Goal: Information Seeking & Learning: Learn about a topic

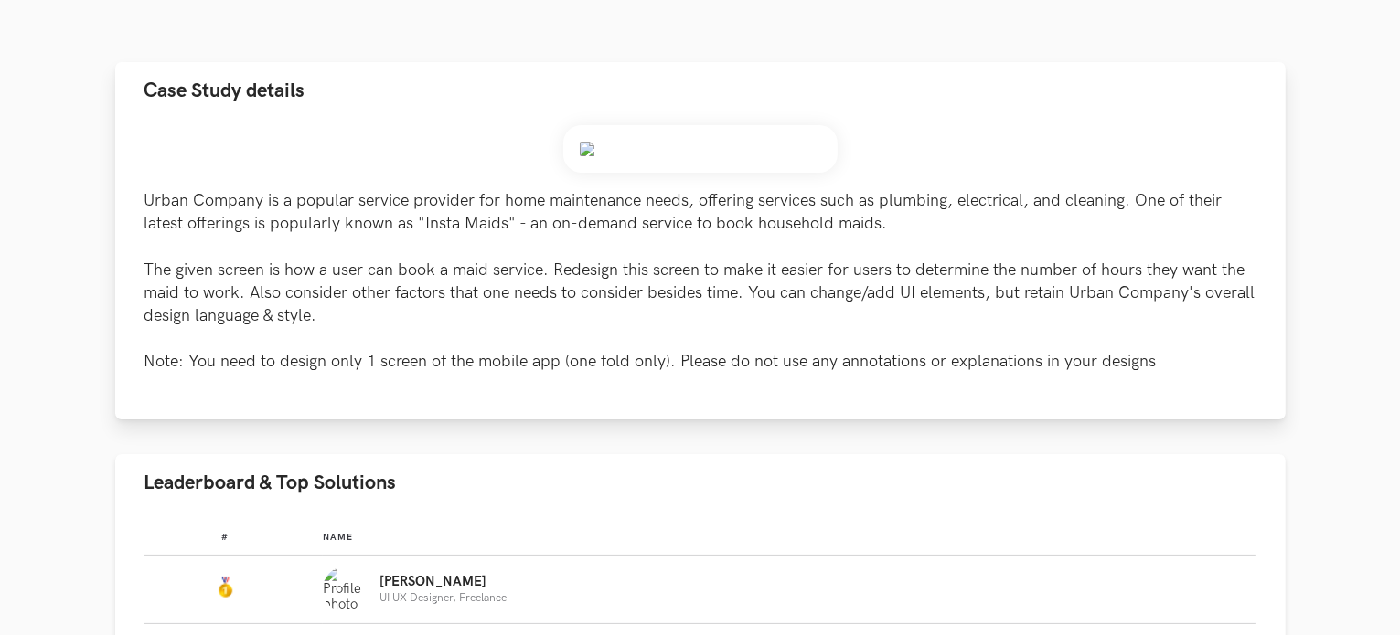
scroll to position [183, 0]
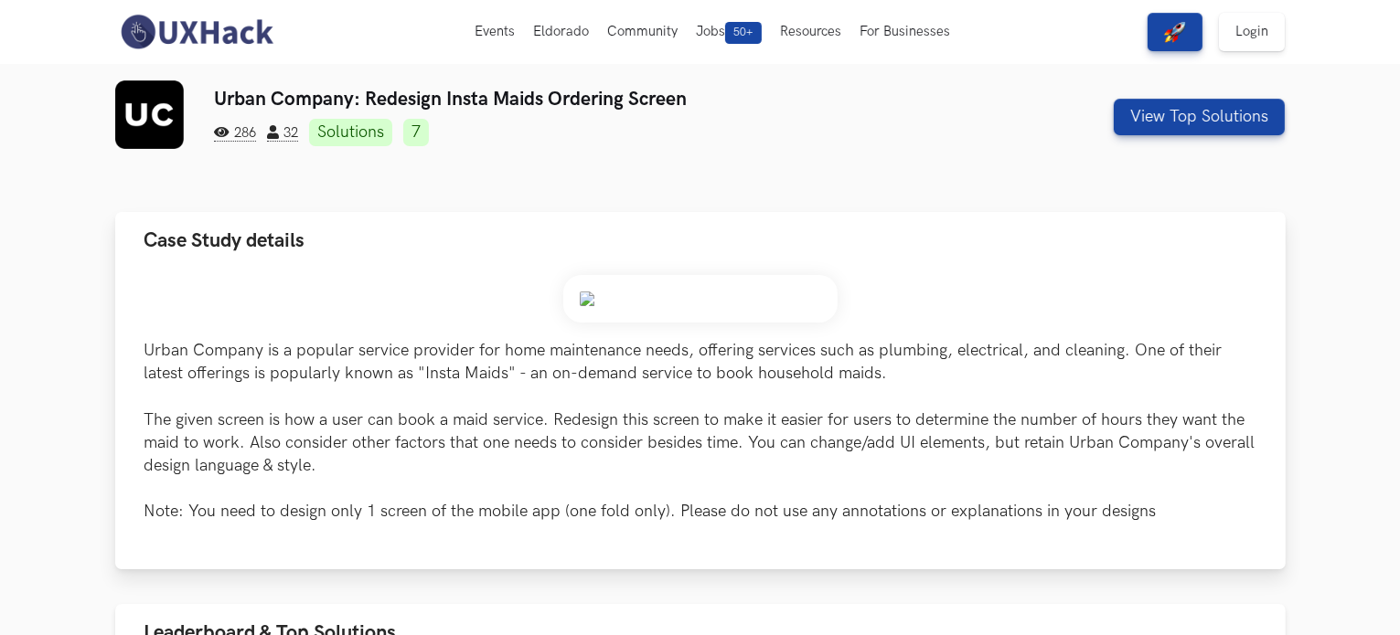
click at [588, 303] on img at bounding box center [700, 299] width 274 height 48
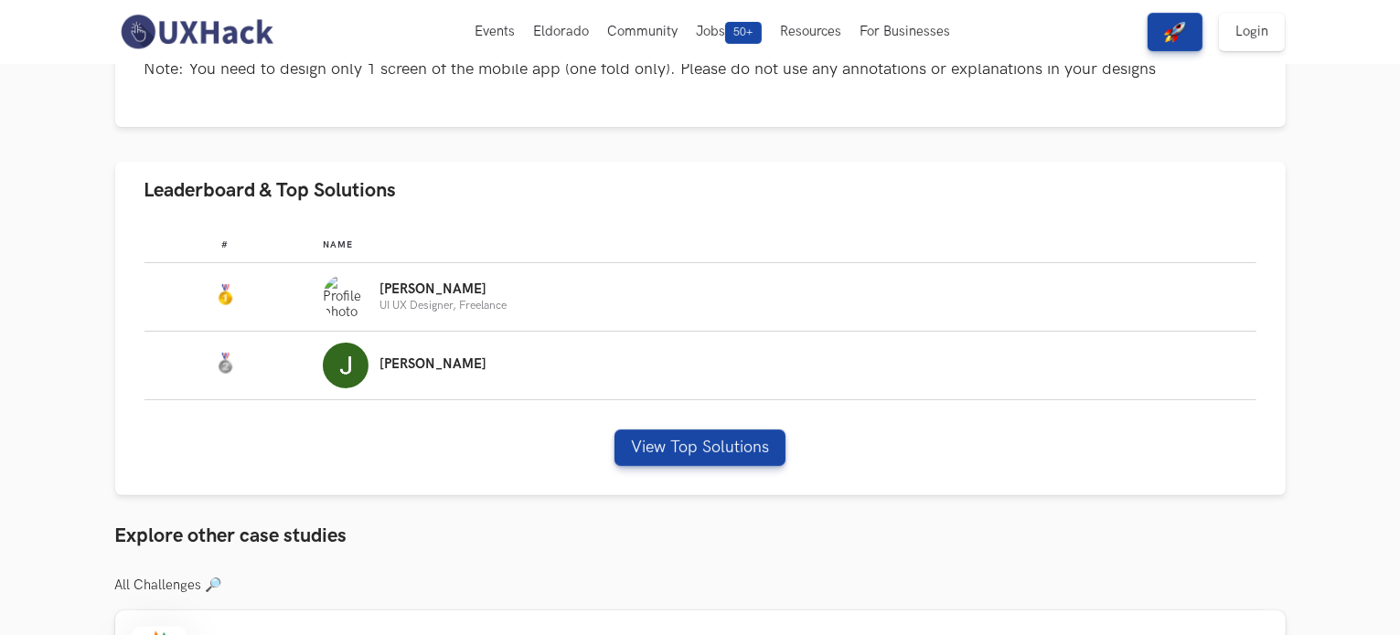
scroll to position [457, 0]
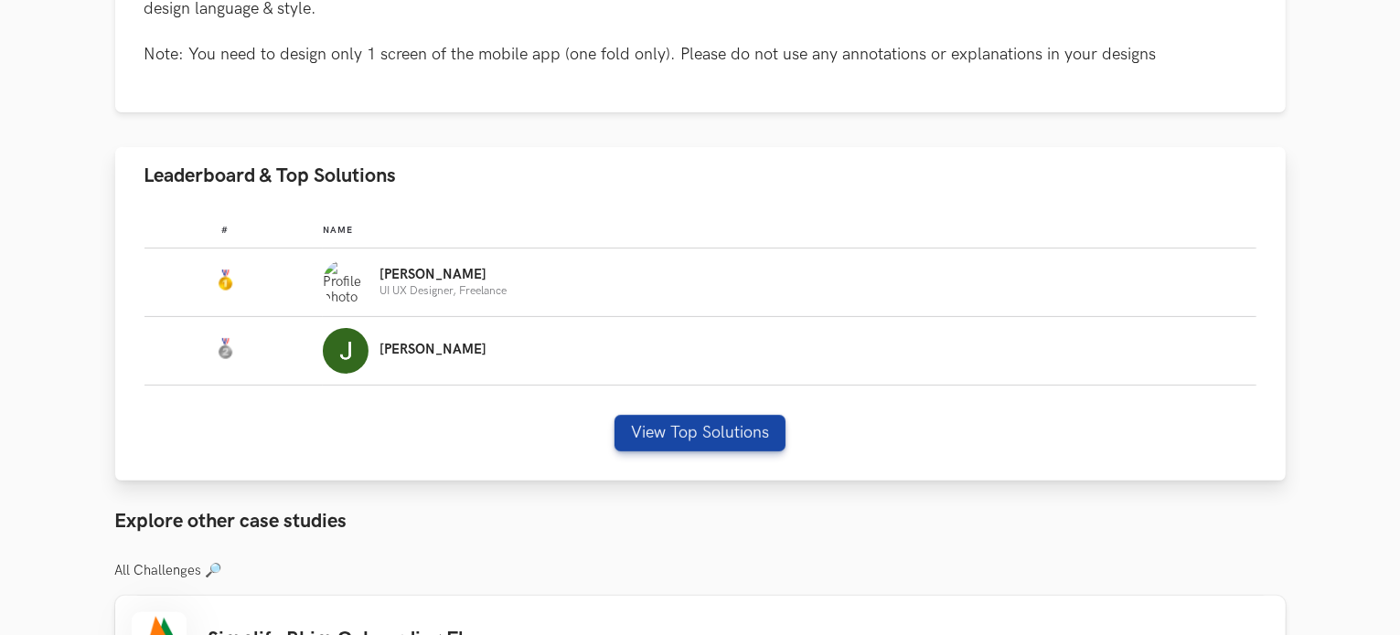
click at [286, 171] on span "Leaderboard & Top Solutions" at bounding box center [270, 176] width 252 height 25
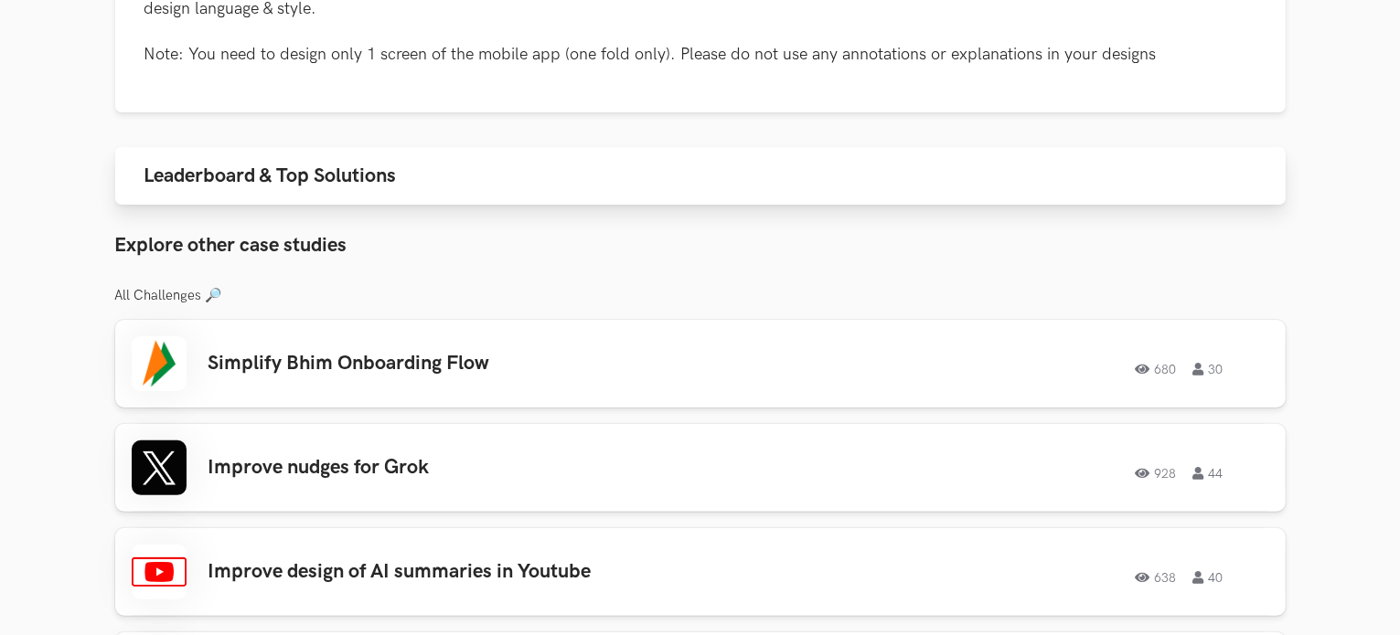
click at [223, 173] on span "Leaderboard & Top Solutions" at bounding box center [270, 176] width 252 height 25
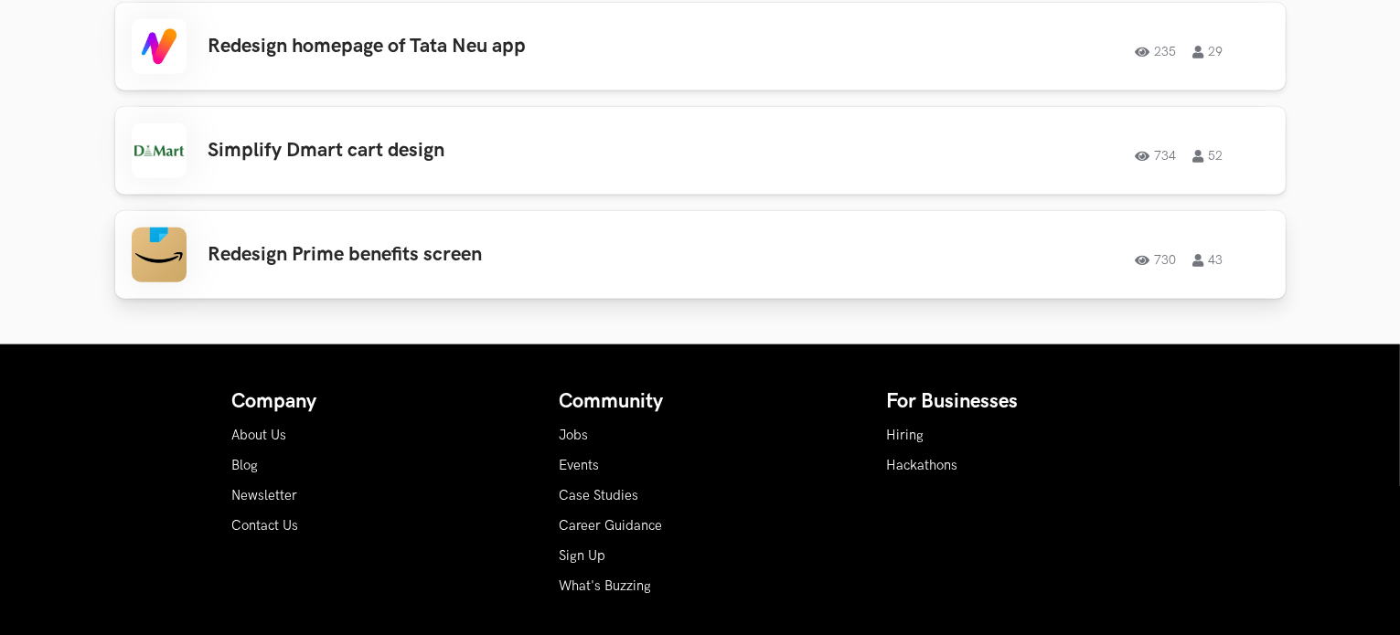
scroll to position [2469, 0]
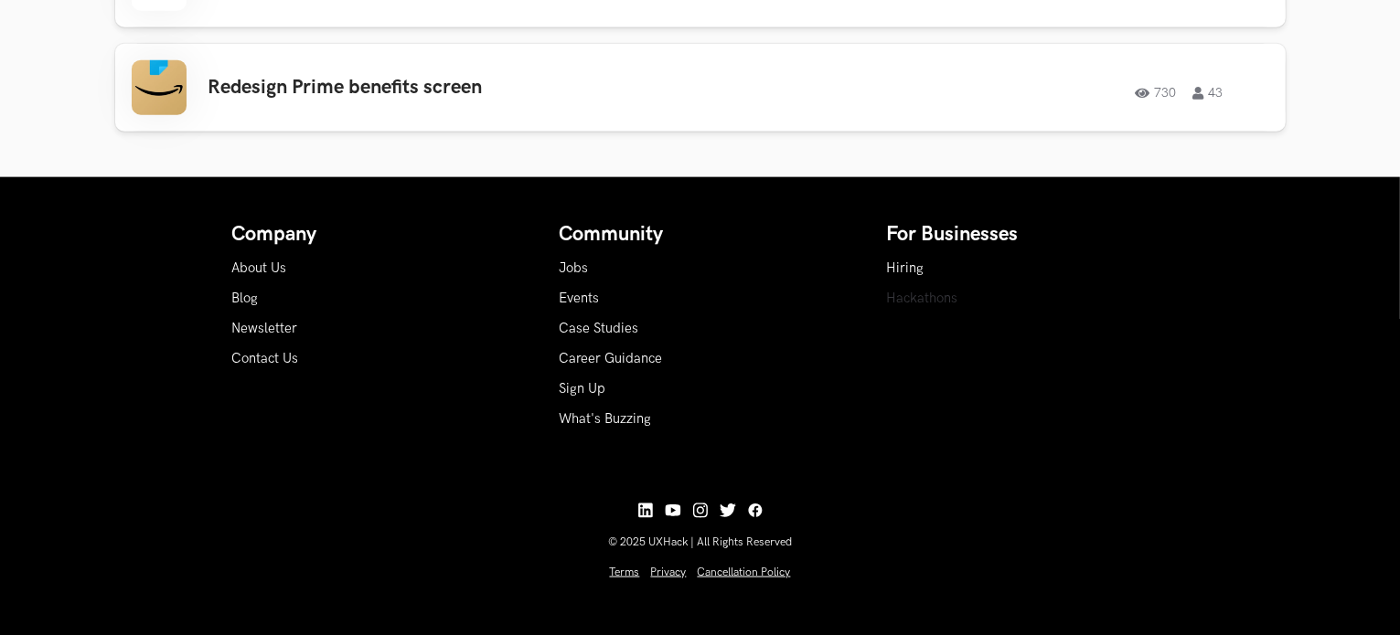
click at [890, 297] on link "Hackathons" at bounding box center [922, 299] width 71 height 16
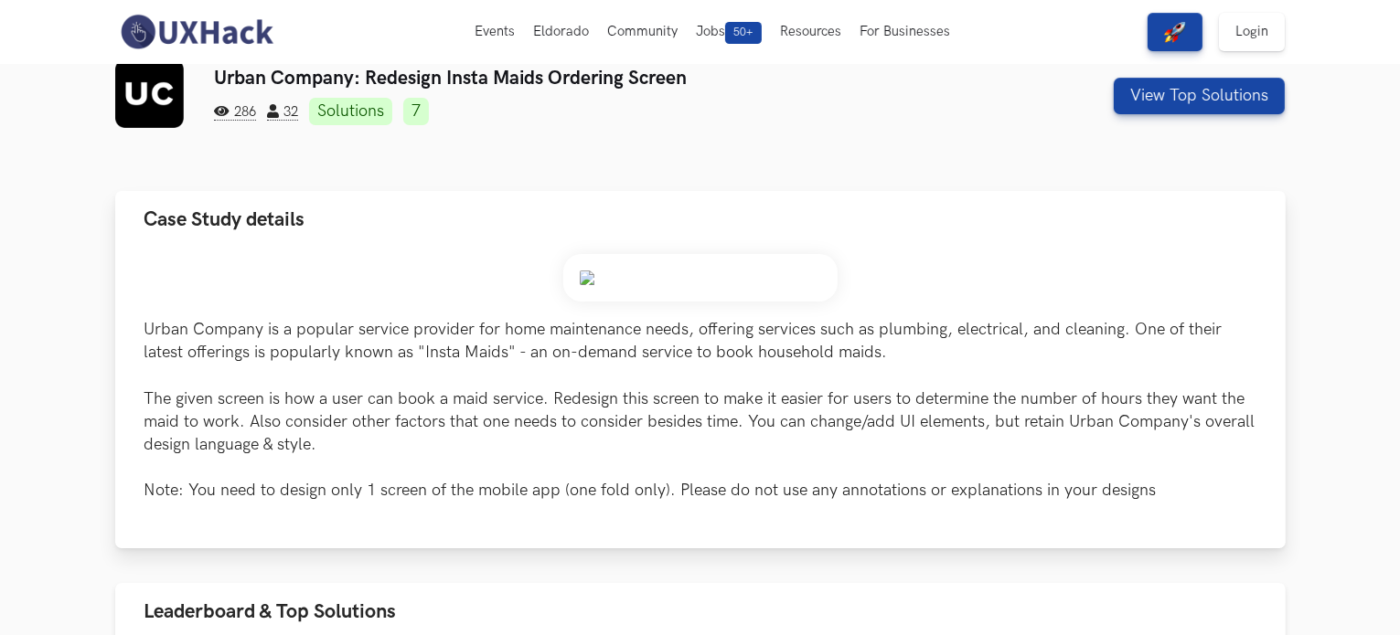
scroll to position [0, 0]
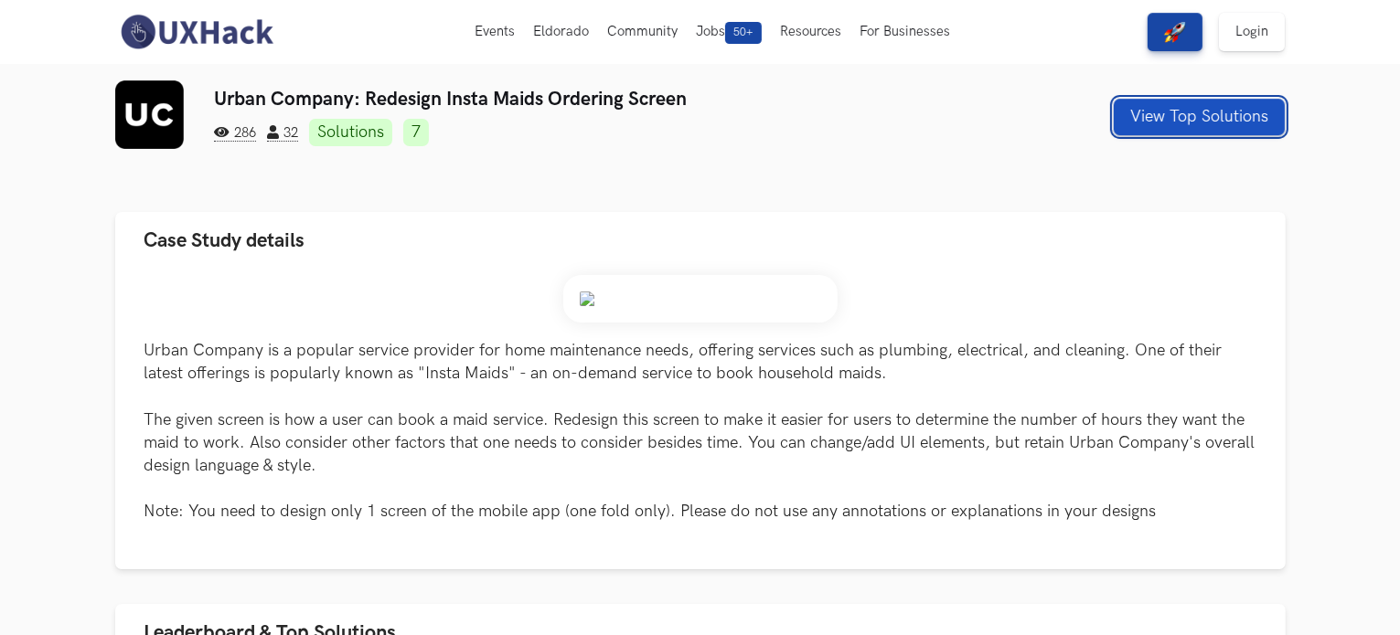
click at [1196, 128] on button "View Top Solutions" at bounding box center [1199, 117] width 171 height 37
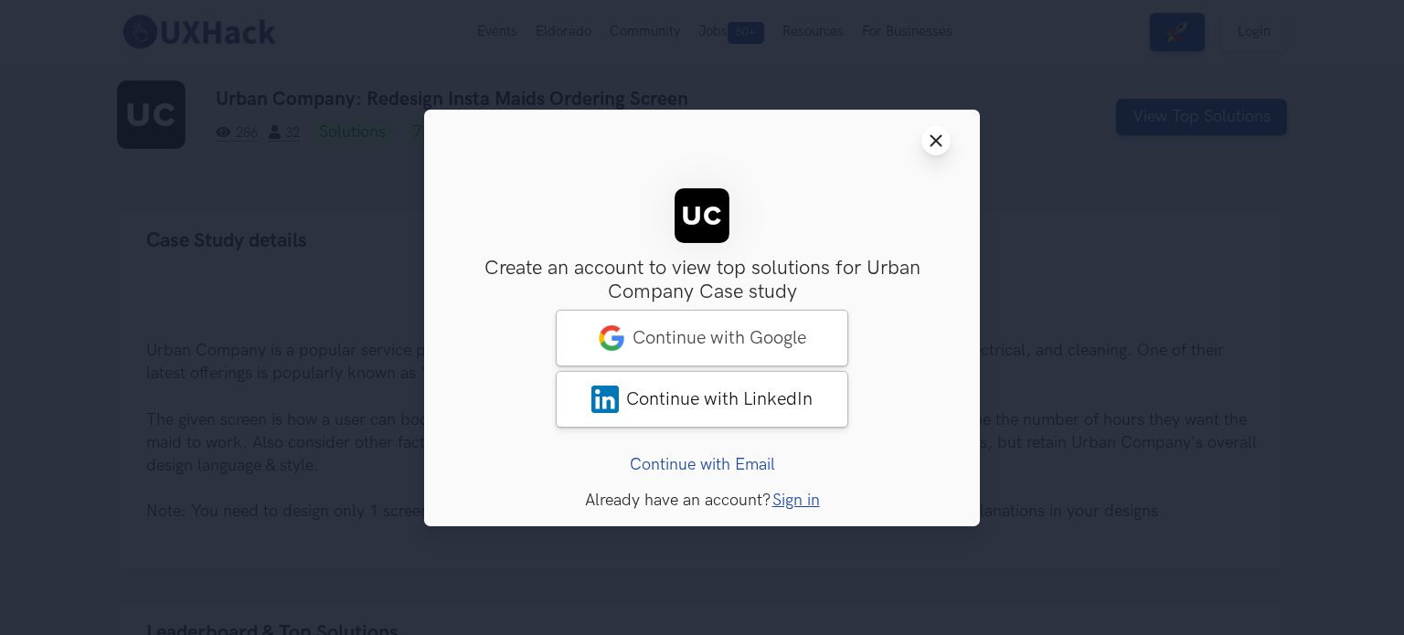
click at [935, 137] on icon "Close modal window" at bounding box center [936, 140] width 15 height 15
